Goal: Transaction & Acquisition: Book appointment/travel/reservation

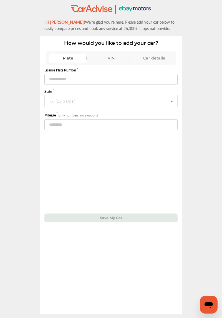
click at [156, 56] on div "Car details" at bounding box center [155, 58] width 38 height 9
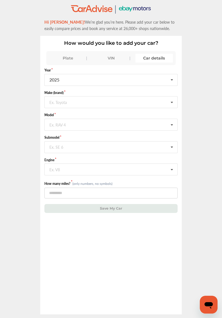
click at [157, 60] on div "Car details" at bounding box center [155, 58] width 38 height 9
click at [168, 78] on icon at bounding box center [171, 80] width 9 height 12
click at [58, 105] on span "2014" at bounding box center [55, 107] width 10 height 6
click at [169, 103] on icon at bounding box center [171, 102] width 9 height 12
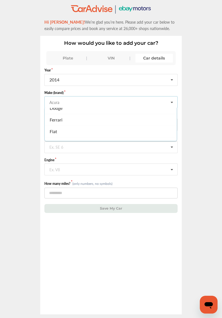
scroll to position [141, 0]
click at [58, 134] on span "Ford" at bounding box center [54, 137] width 9 height 6
click at [63, 125] on div "Ex. RAV 4" at bounding box center [58, 124] width 16 height 3
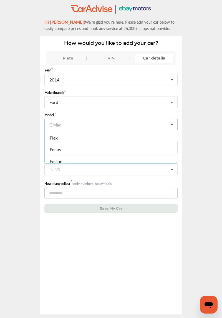
scroll to position [351, 0]
click at [60, 146] on span "Focus" at bounding box center [55, 149] width 11 height 6
click at [169, 146] on icon at bounding box center [171, 148] width 9 height 12
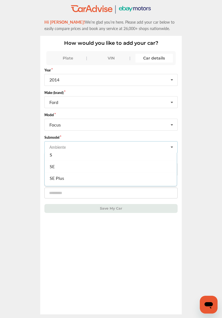
scroll to position [29, 0]
click at [55, 163] on div "SE" at bounding box center [111, 165] width 132 height 12
click at [60, 167] on div "Ex. V8" at bounding box center [55, 168] width 11 height 3
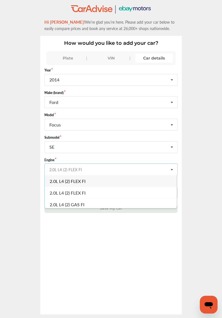
scroll to position [2, 0]
click at [81, 201] on span "2.0L L4 (2) GAS FI" at bounding box center [67, 203] width 35 height 6
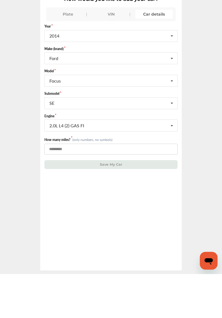
click at [70, 190] on input "number" at bounding box center [110, 193] width 133 height 11
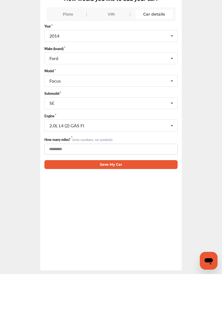
type input "*****"
click at [120, 206] on button "Save My Car" at bounding box center [110, 208] width 133 height 9
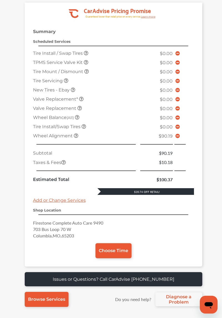
scroll to position [146, 0]
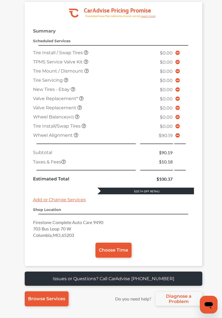
click at [71, 197] on link "Add or Change Services" at bounding box center [59, 199] width 53 height 5
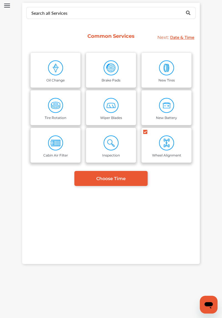
click at [146, 133] on icon at bounding box center [145, 132] width 4 height 4
click at [142, 131] on link "Wheel Alignment" at bounding box center [167, 145] width 50 height 35
click at [166, 264] on div "Search all Services Looking for something we don’t seem to have? Contact us. Co…" at bounding box center [111, 133] width 178 height 261
click at [109, 179] on span "Choose Time" at bounding box center [110, 178] width 29 height 5
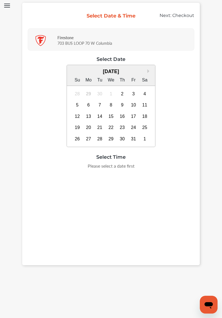
click at [132, 90] on div "3" at bounding box center [133, 94] width 9 height 9
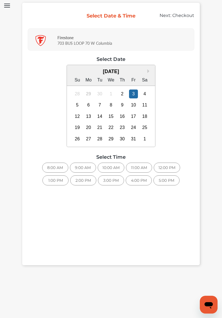
click at [116, 242] on div "Select Date & Time Next: Checkout Firestone 703 BUS LOOP [GEOGRAPHIC_DATA] Sele…" at bounding box center [111, 134] width 178 height 263
click at [120, 239] on div "Select Date & Time Next: Checkout Firestone 703 BUS LOOP [GEOGRAPHIC_DATA] Sele…" at bounding box center [111, 134] width 178 height 263
click at [119, 246] on div "Select Date & Time Next: Checkout Firestone 703 BUS LOOP [GEOGRAPHIC_DATA] Sele…" at bounding box center [111, 134] width 178 height 263
click at [94, 301] on div "YOUR CARADVISE GUARANTEED PRICE $0.00 Enter Promotion Code .cls-1 { clip-path: …" at bounding box center [111, 304] width 178 height 66
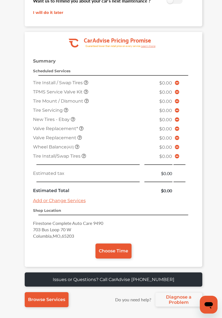
scroll to position [116, 0]
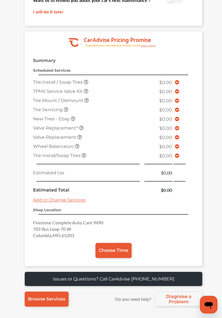
click at [123, 248] on span "Choose Time" at bounding box center [113, 250] width 29 height 5
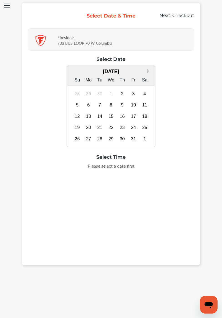
click at [131, 91] on div "3" at bounding box center [133, 94] width 9 height 9
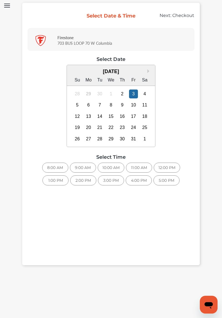
click at [209, 303] on icon "Open messaging window" at bounding box center [209, 305] width 8 height 7
click at [210, 306] on icon "Open messaging window" at bounding box center [209, 305] width 8 height 7
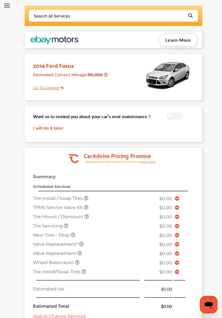
click at [8, 5] on button "Open Menu" at bounding box center [7, 6] width 6 height 4
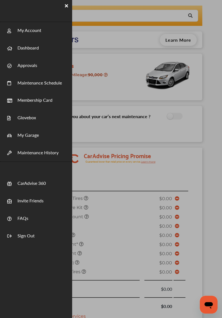
click at [22, 217] on link "FAQs" at bounding box center [23, 215] width 11 height 12
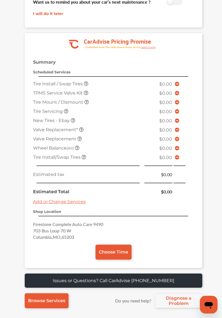
scroll to position [117, 0]
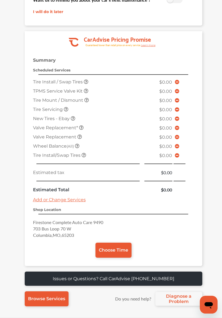
click at [107, 248] on span "Choose Time" at bounding box center [113, 250] width 29 height 5
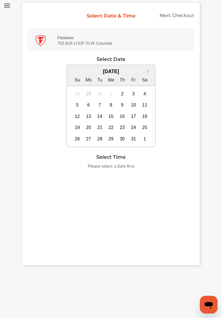
click at [113, 249] on div "Select Date & Time Next: Checkout Firestone 703 BUS LOOP 70 W Columbia Select D…" at bounding box center [111, 134] width 178 height 263
click at [133, 90] on div "3" at bounding box center [133, 94] width 9 height 9
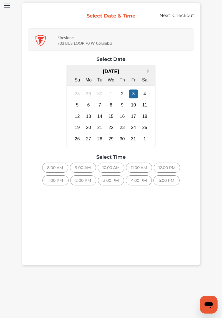
click at [115, 179] on div "3:00 PM" at bounding box center [111, 180] width 26 height 10
click at [145, 180] on div "Updating appointment time..." at bounding box center [111, 122] width 167 height 132
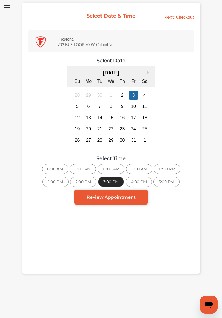
click at [113, 196] on span "Review Appointment" at bounding box center [111, 197] width 49 height 5
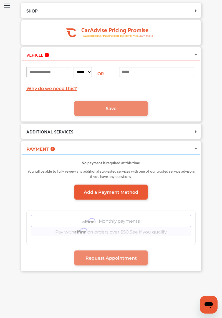
click at [35, 70] on input at bounding box center [48, 72] width 45 height 11
click at [44, 71] on input at bounding box center [48, 72] width 45 height 11
type input "******"
click at [92, 72] on select "***** ** ** ** ** ** ** ** ** ** ** ** ** ** ** ** ** ** ** ** ** ** ** ** ** *…" at bounding box center [82, 72] width 19 height 11
select select "**"
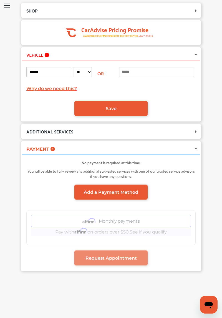
click at [115, 107] on span "Save" at bounding box center [111, 108] width 11 height 5
click at [112, 107] on span "Save" at bounding box center [111, 108] width 11 height 5
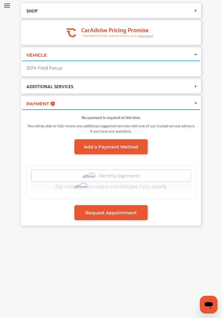
click at [194, 86] on icon at bounding box center [197, 86] width 6 height 4
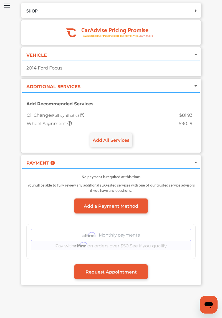
click at [117, 272] on span "Request Appointment" at bounding box center [111, 271] width 51 height 5
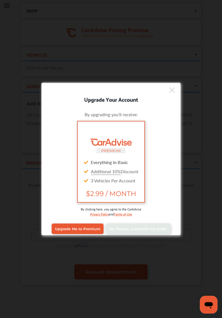
click at [150, 229] on span "No Thanks, Complete my Order" at bounding box center [139, 229] width 58 height 4
